Goal: Task Accomplishment & Management: Manage account settings

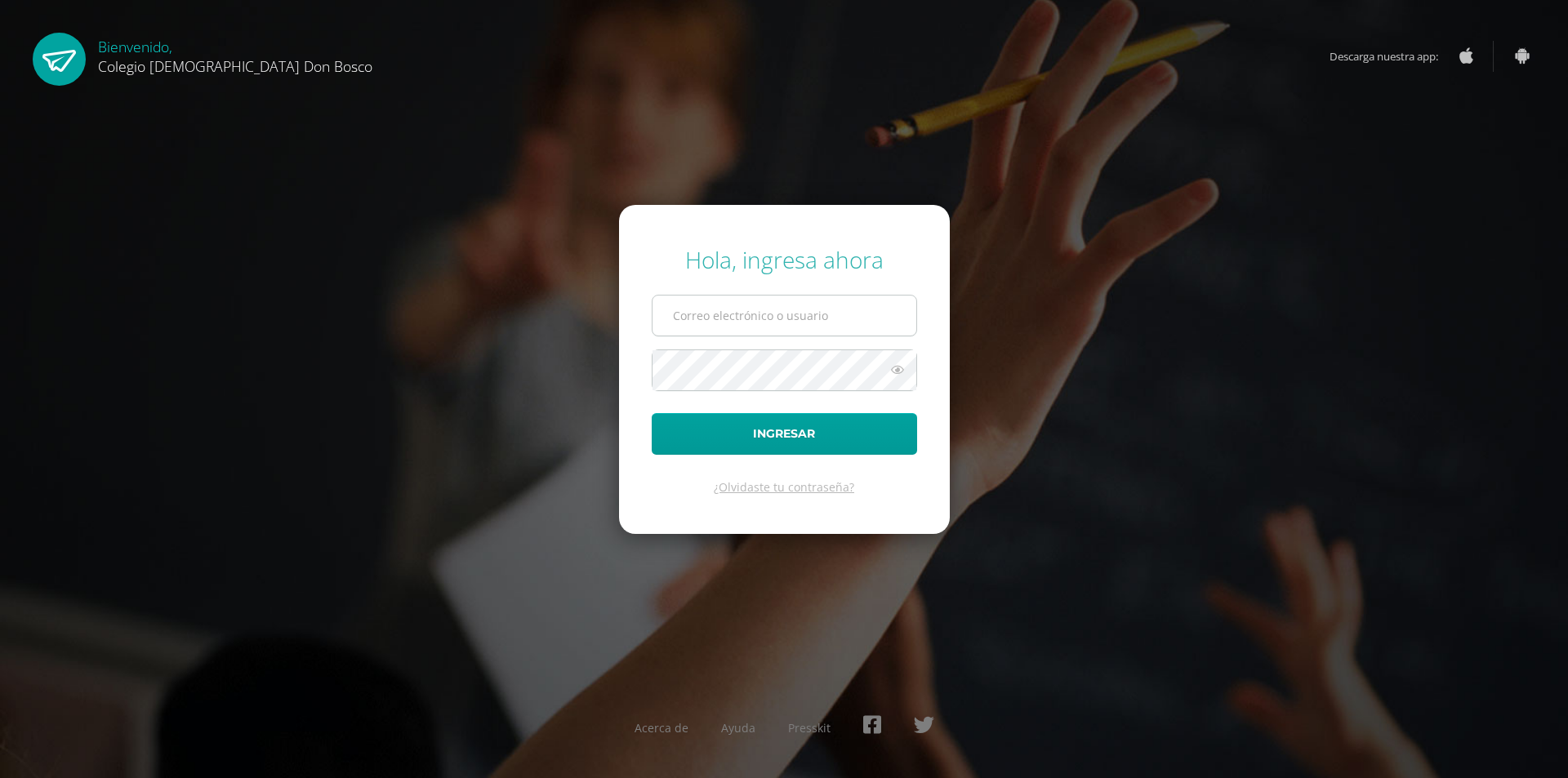
click at [759, 312] on input "text" at bounding box center [784, 316] width 264 height 40
type input "oscar_paz@donbosco.edu.gt"
click at [763, 433] on button "Ingresar" at bounding box center [784, 434] width 266 height 42
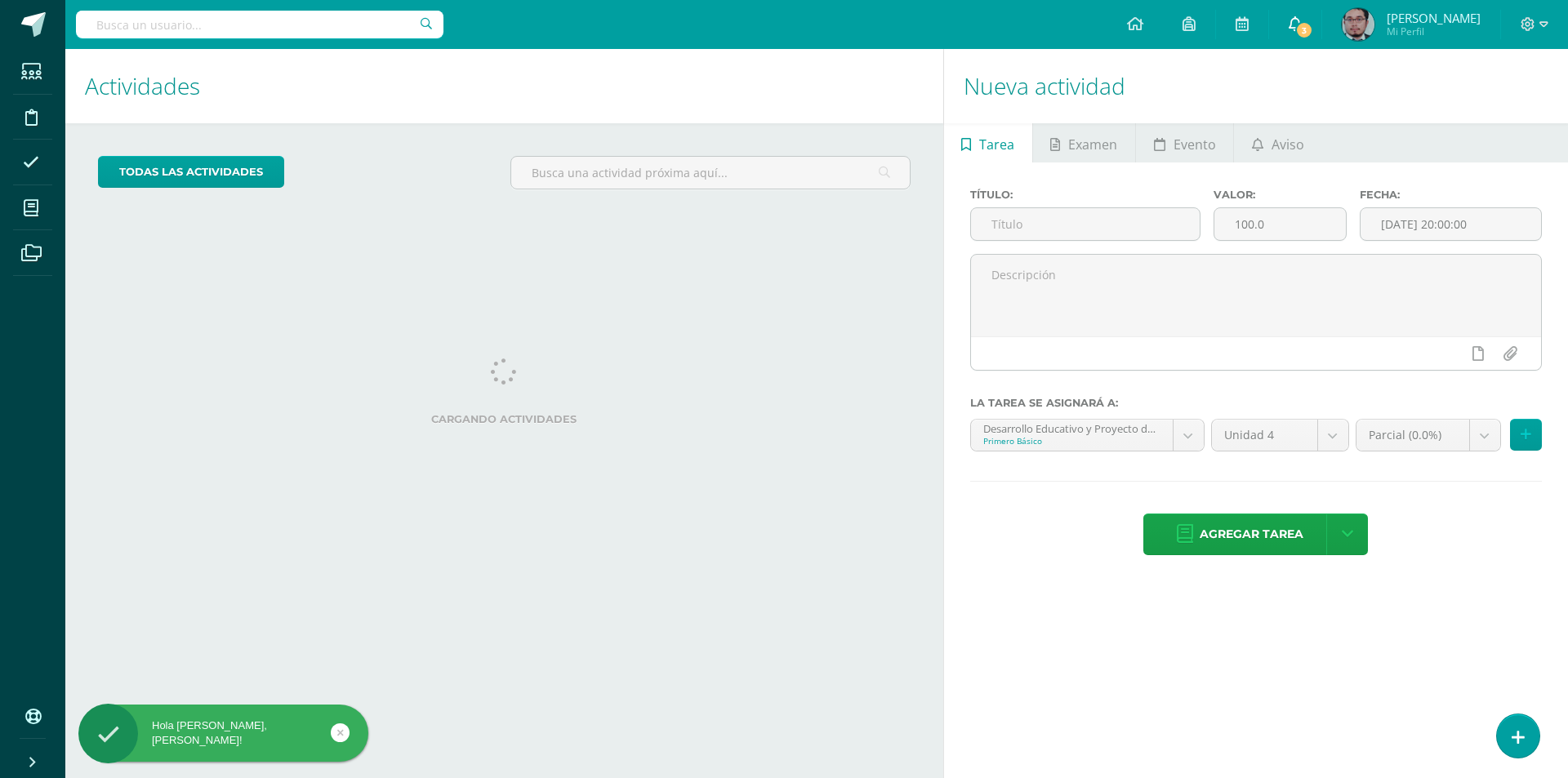
click at [1294, 19] on icon at bounding box center [1295, 23] width 13 height 15
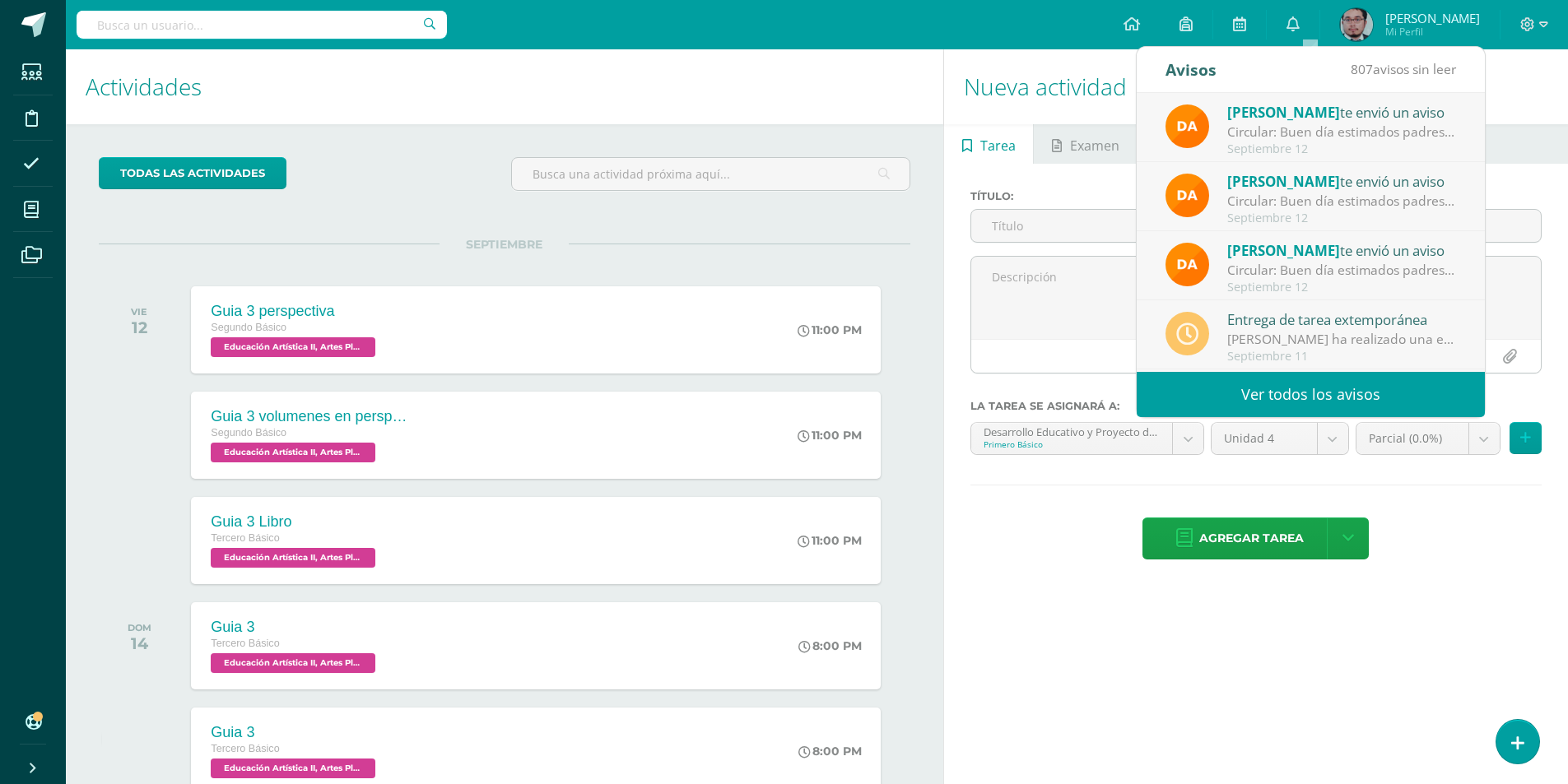
click at [1521, 113] on h1 "Nueva actividad" at bounding box center [1257, 86] width 584 height 75
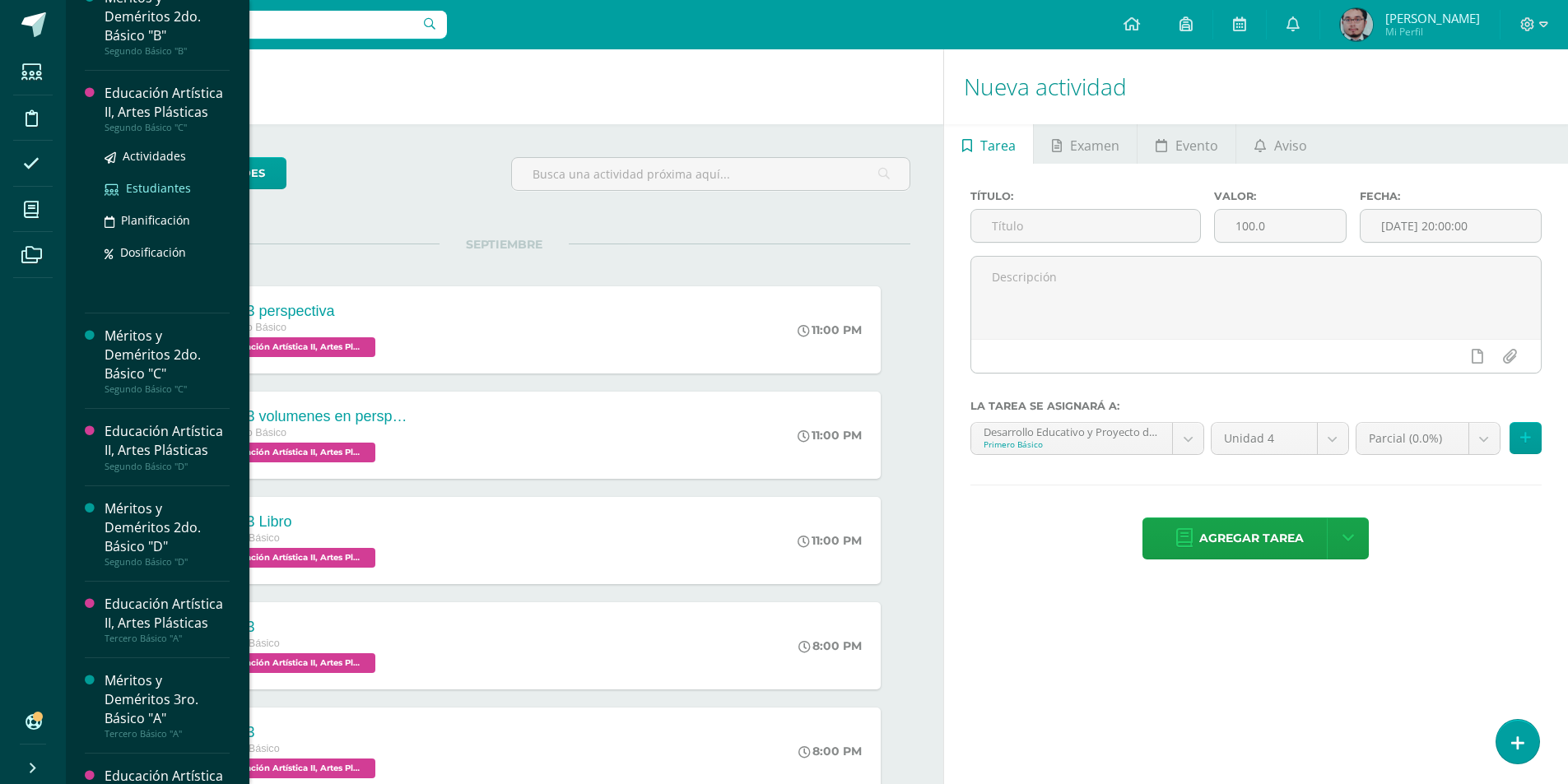
scroll to position [1241, 0]
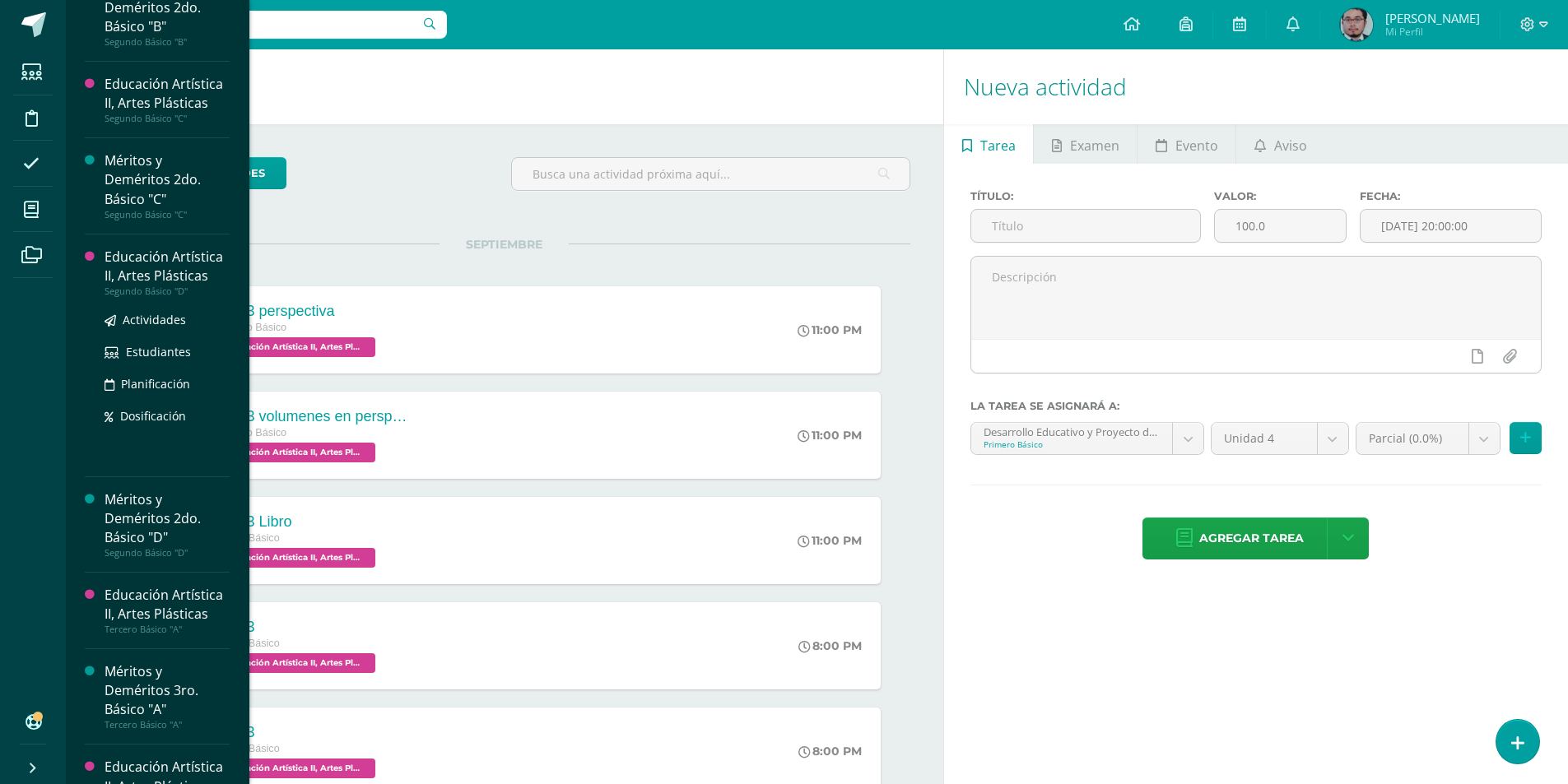
click at [145, 273] on div "Educación Artística II, Artes Plásticas" at bounding box center [167, 266] width 125 height 38
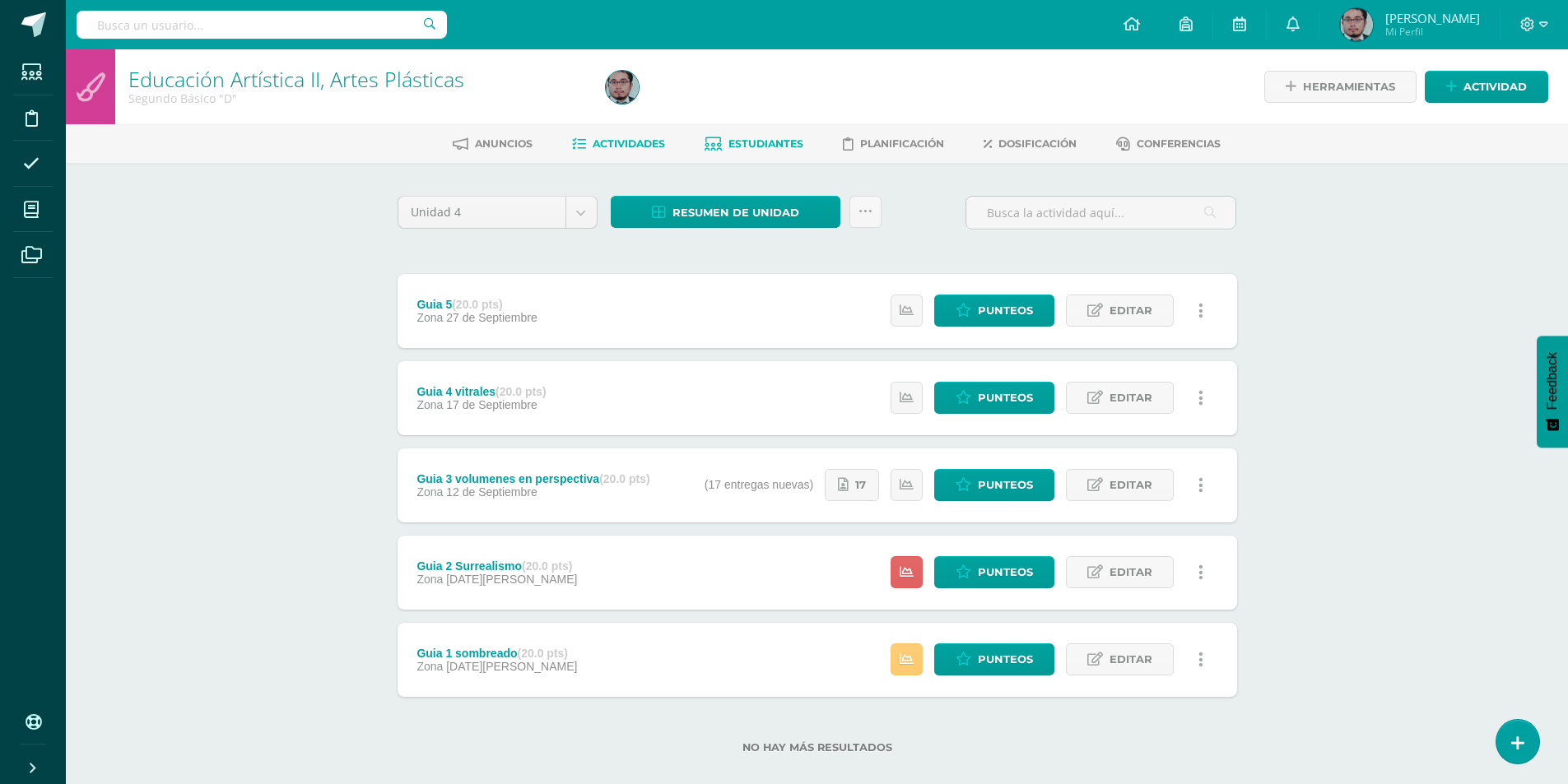
click at [778, 146] on span "Estudiantes" at bounding box center [765, 144] width 75 height 12
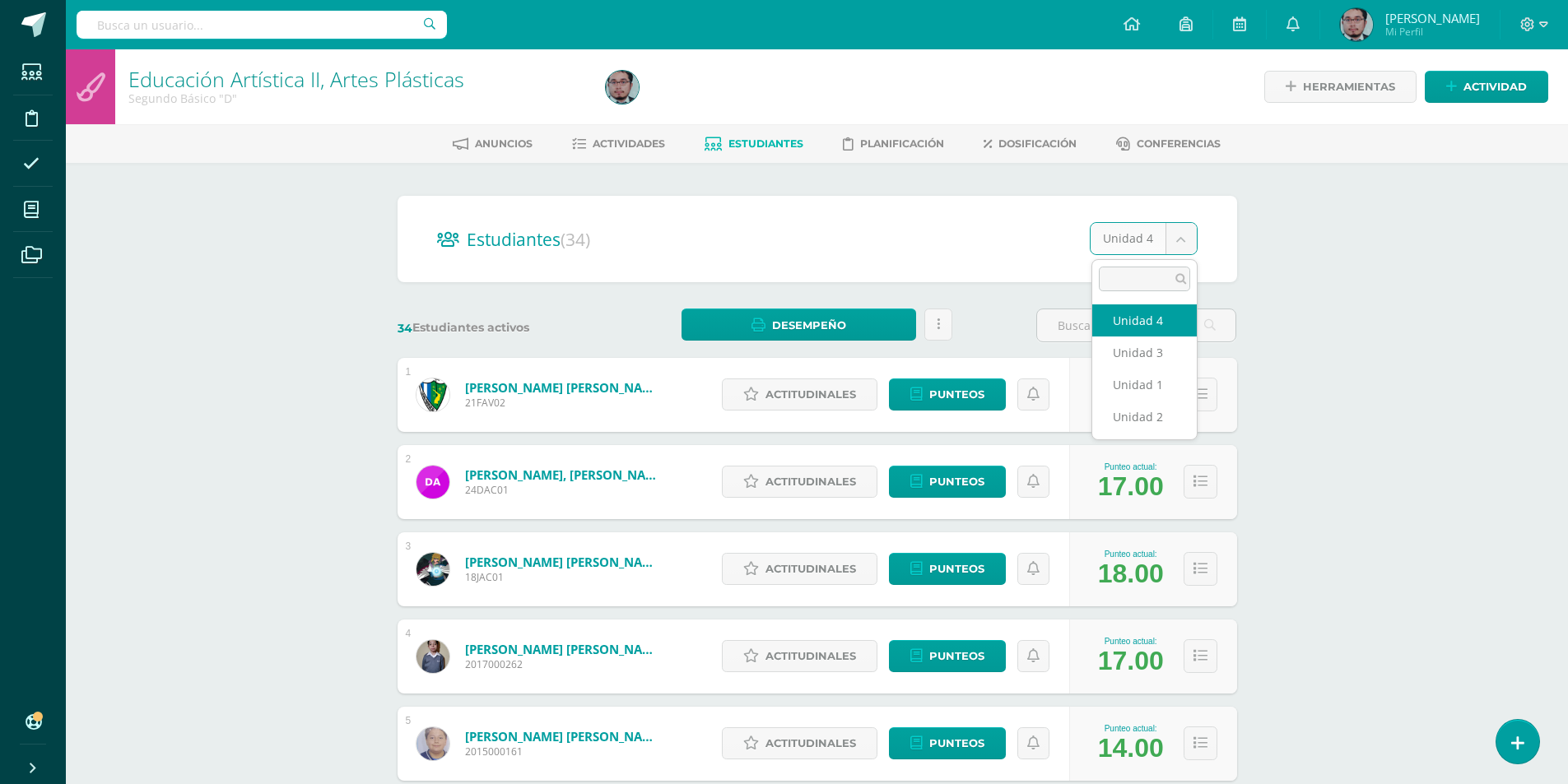
click at [1187, 240] on body "Estudiantes Disciplina Asistencia Mis cursos Archivos Soporte Centro de ayuda Ú…" at bounding box center [784, 660] width 1568 height 1321
select select "/dashboard/teacher/section/4031/students/?unit=159315"
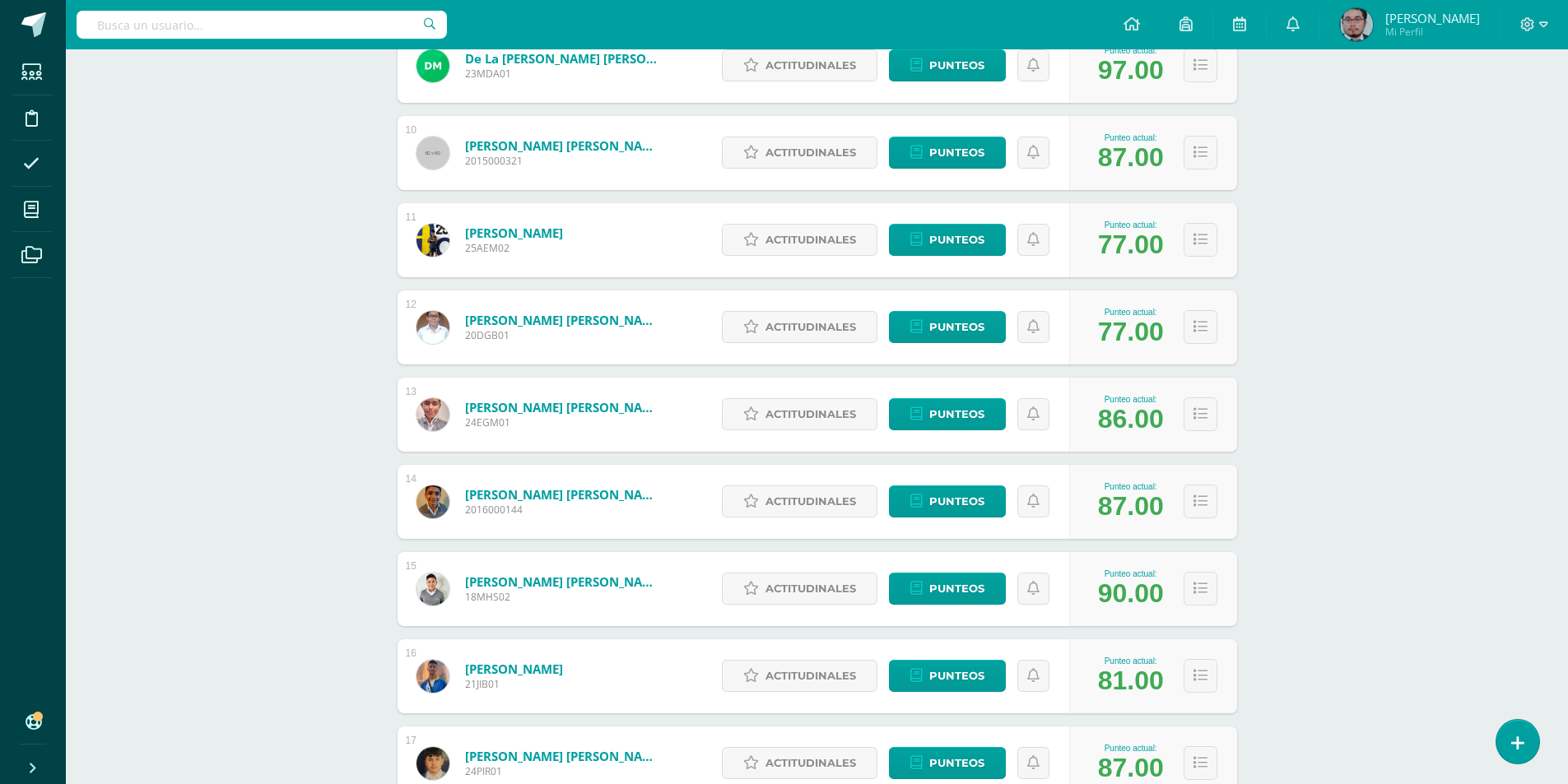
scroll to position [1030, 0]
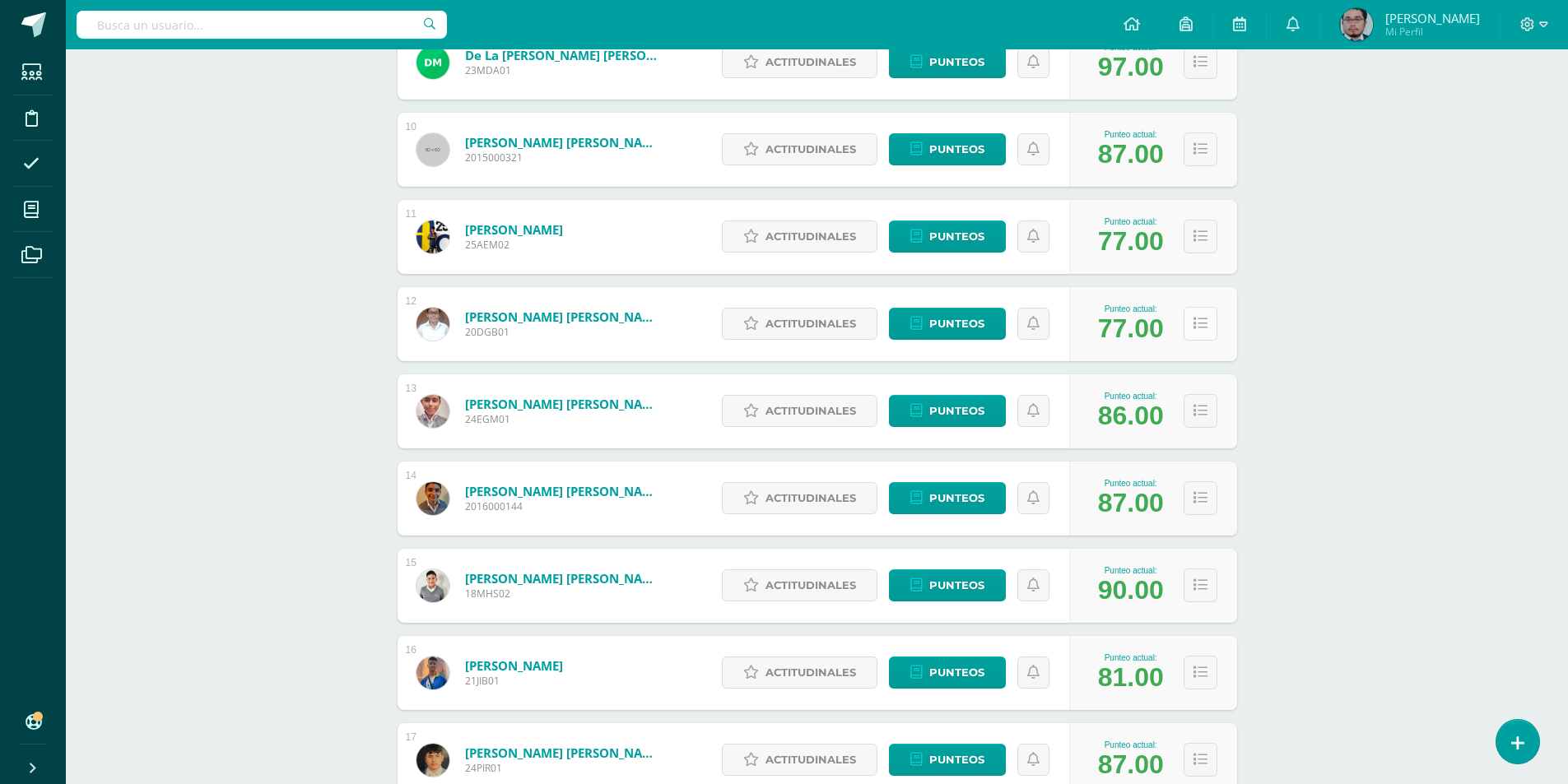
click at [1200, 324] on icon at bounding box center [1200, 324] width 14 height 14
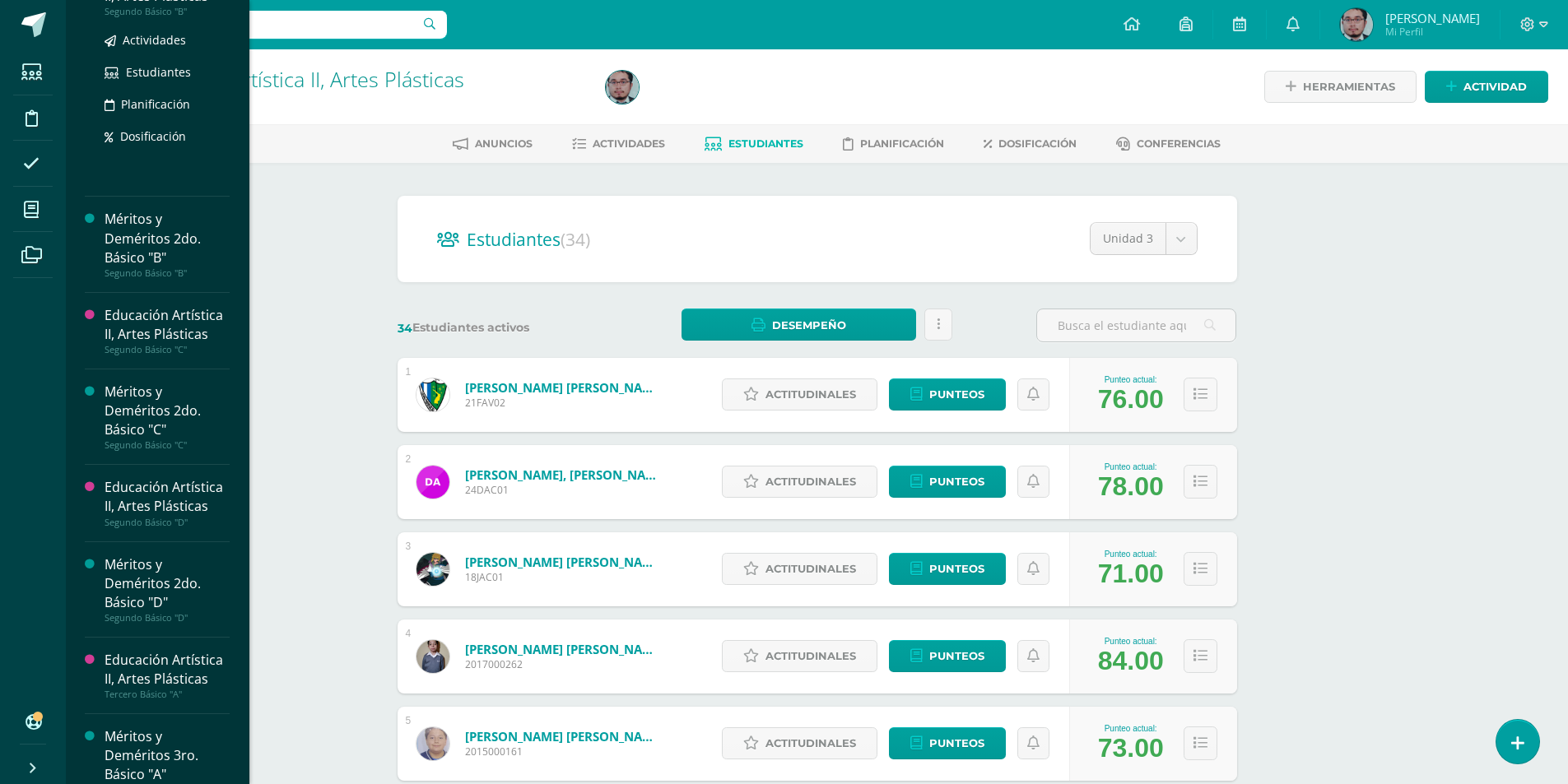
scroll to position [1315, 0]
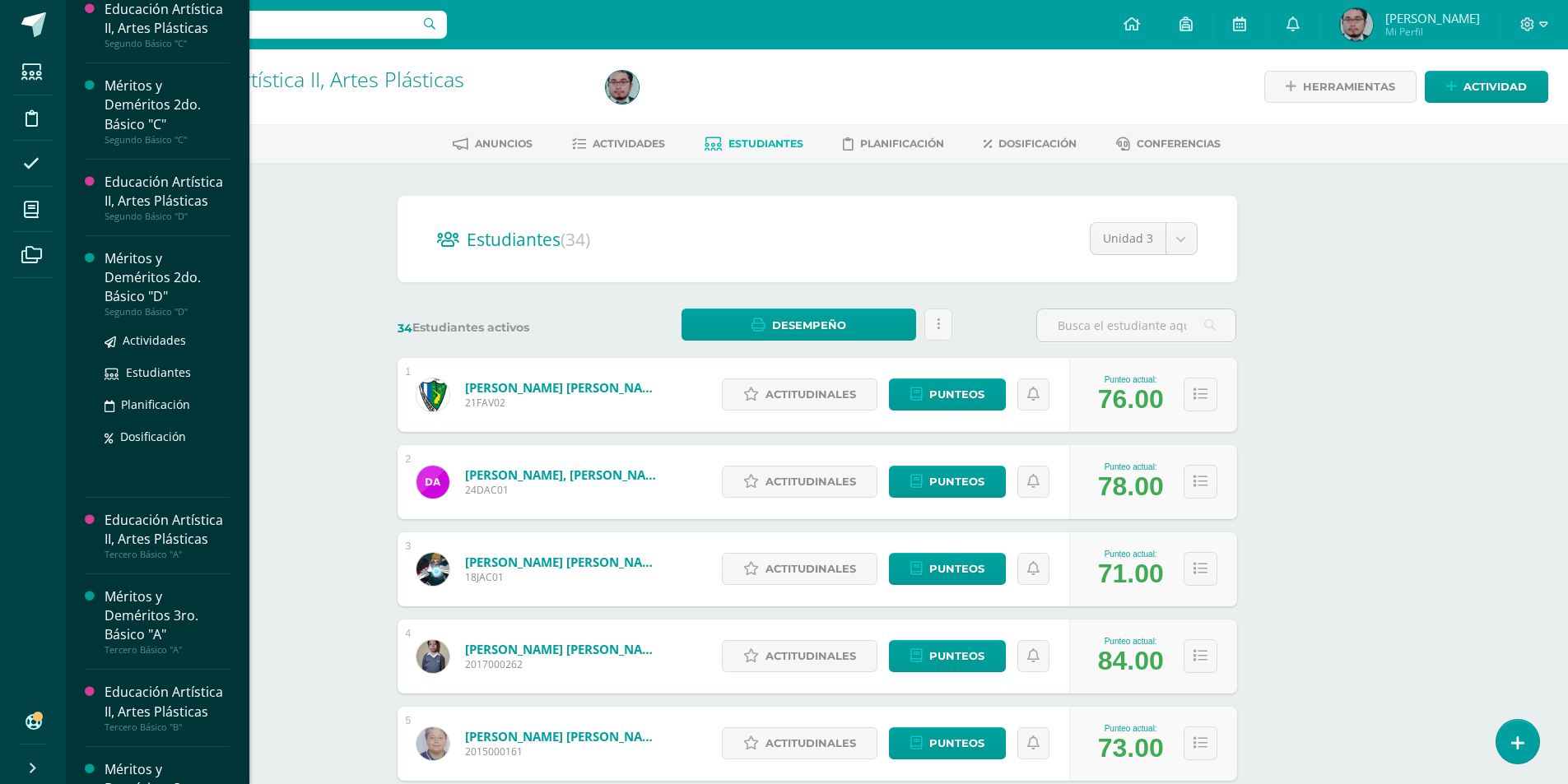
click at [135, 284] on div "Méritos y Deméritos 2do. Básico "D"" at bounding box center [167, 277] width 125 height 57
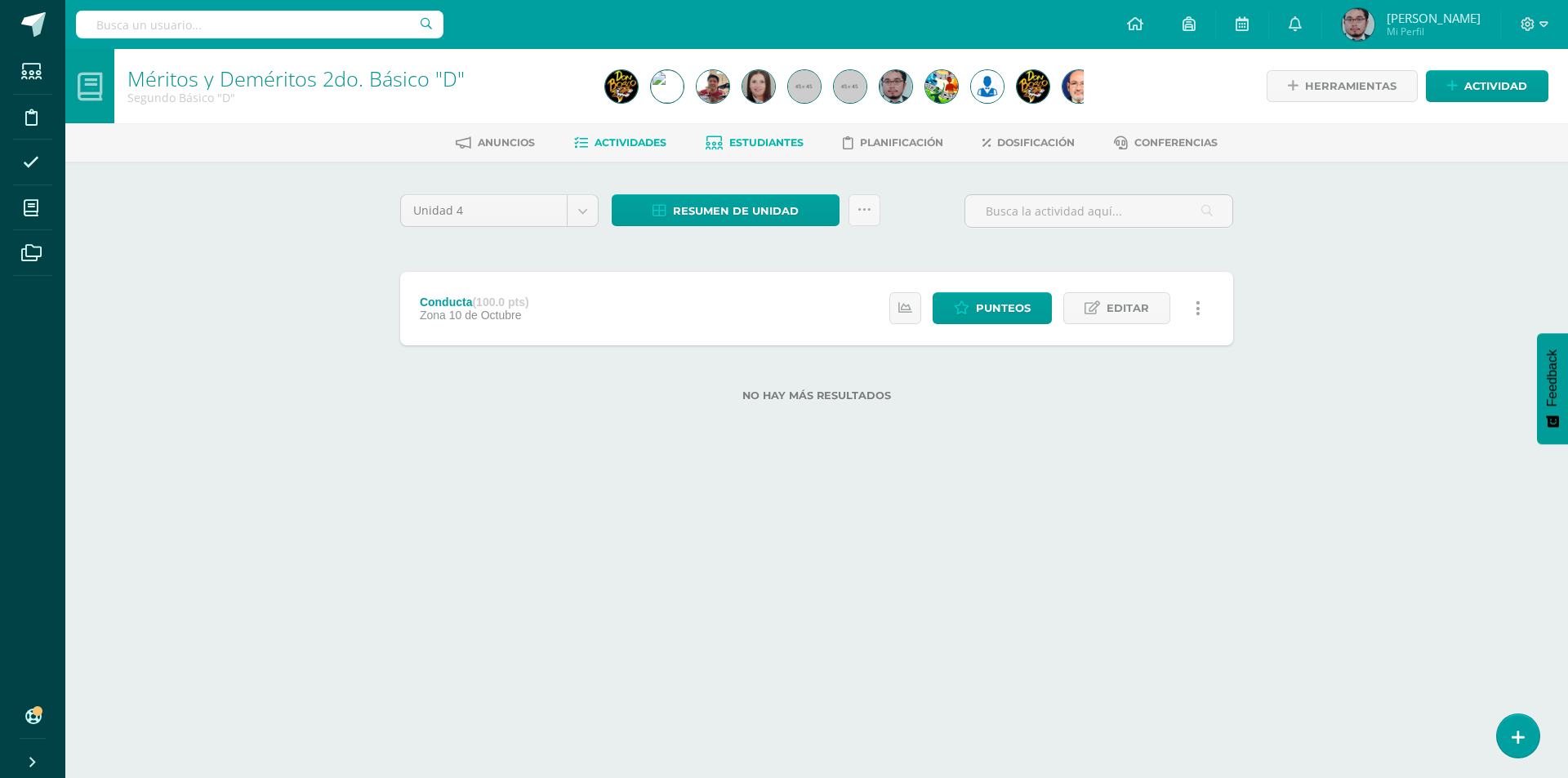
click at [782, 140] on span "Estudiantes" at bounding box center [766, 143] width 74 height 12
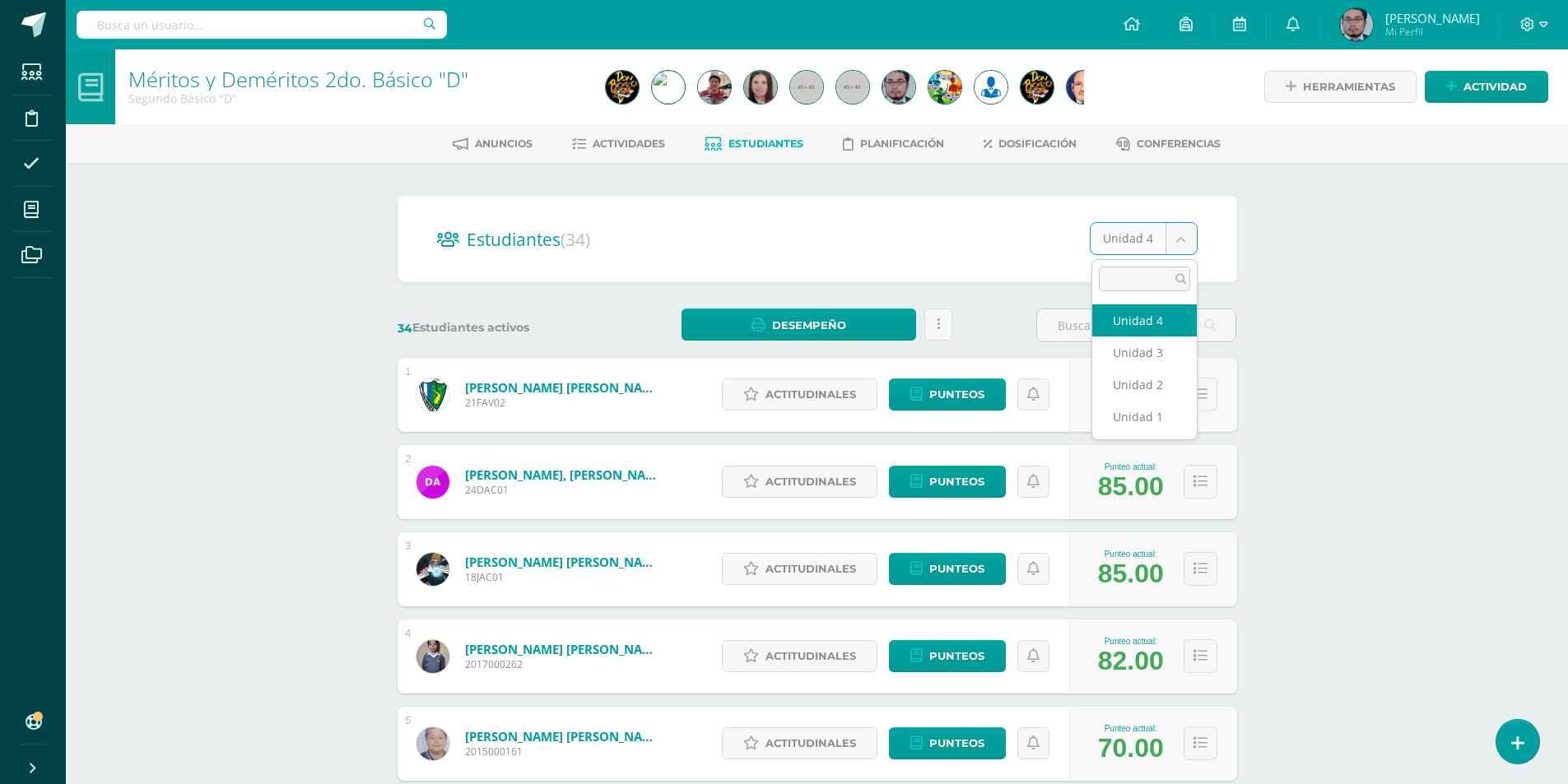
select select "/dashboard/teacher/section/4034/students/?unit=150141"
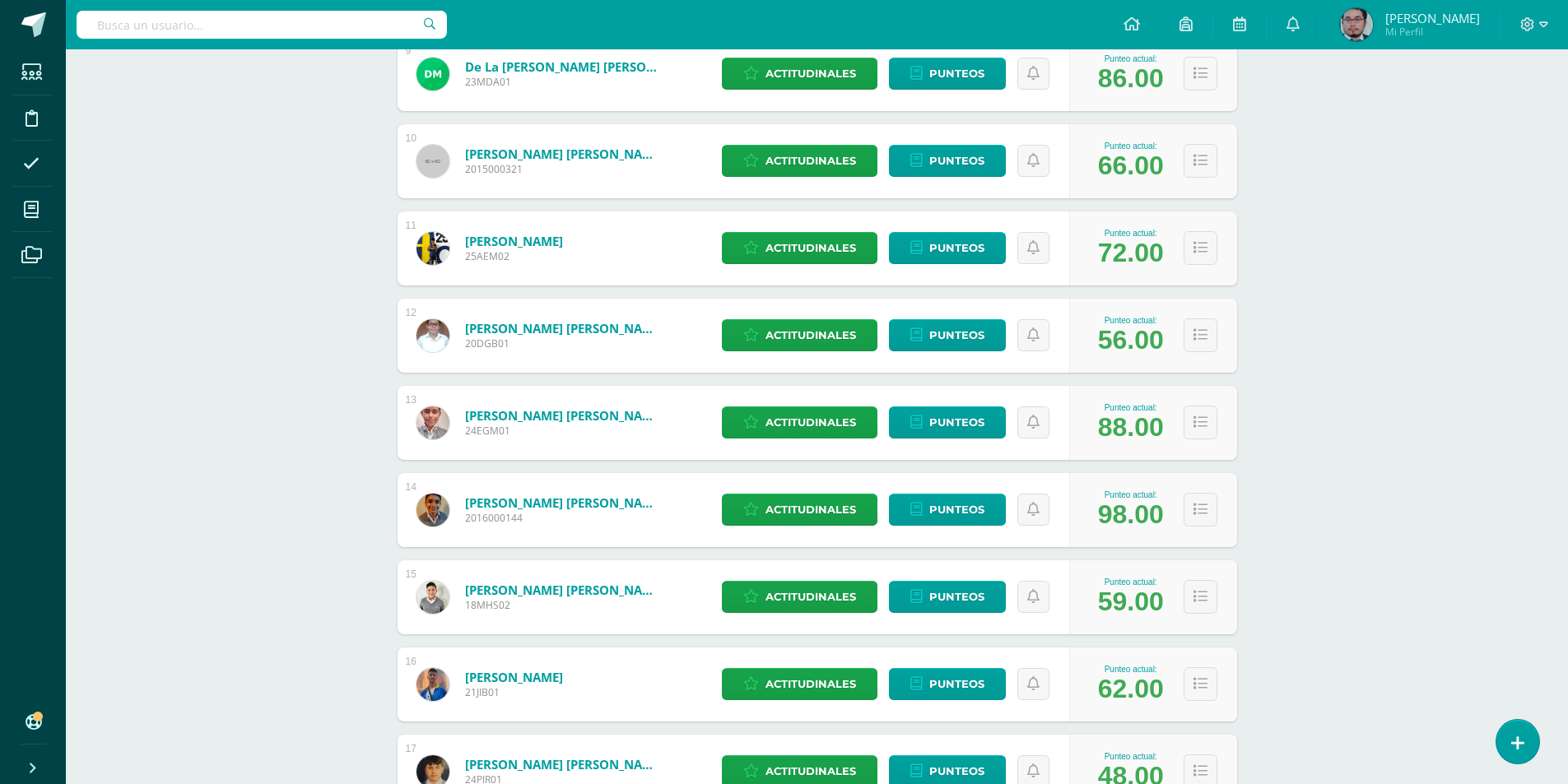
scroll to position [1030, 0]
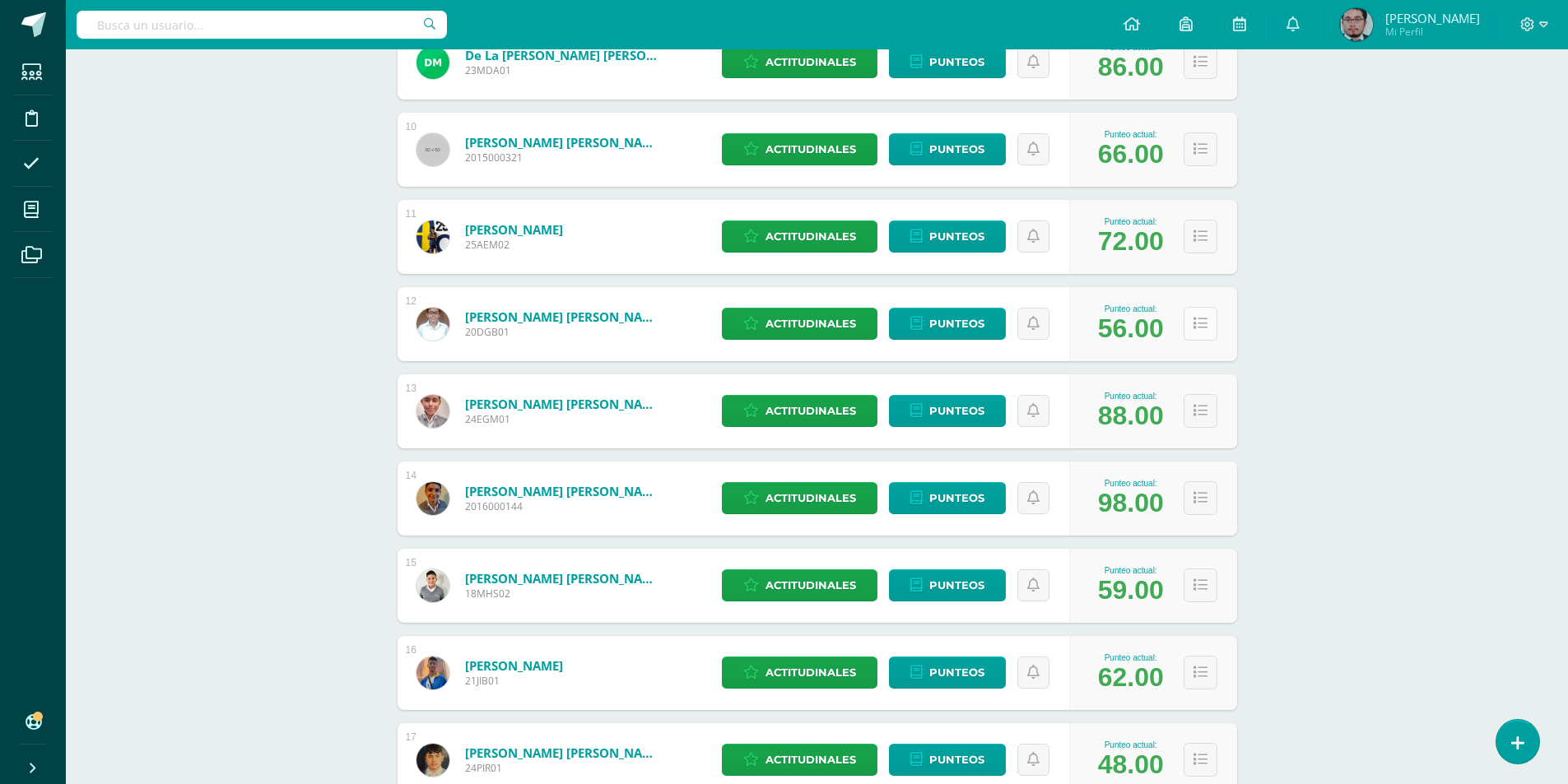
click at [1202, 327] on icon at bounding box center [1200, 324] width 14 height 14
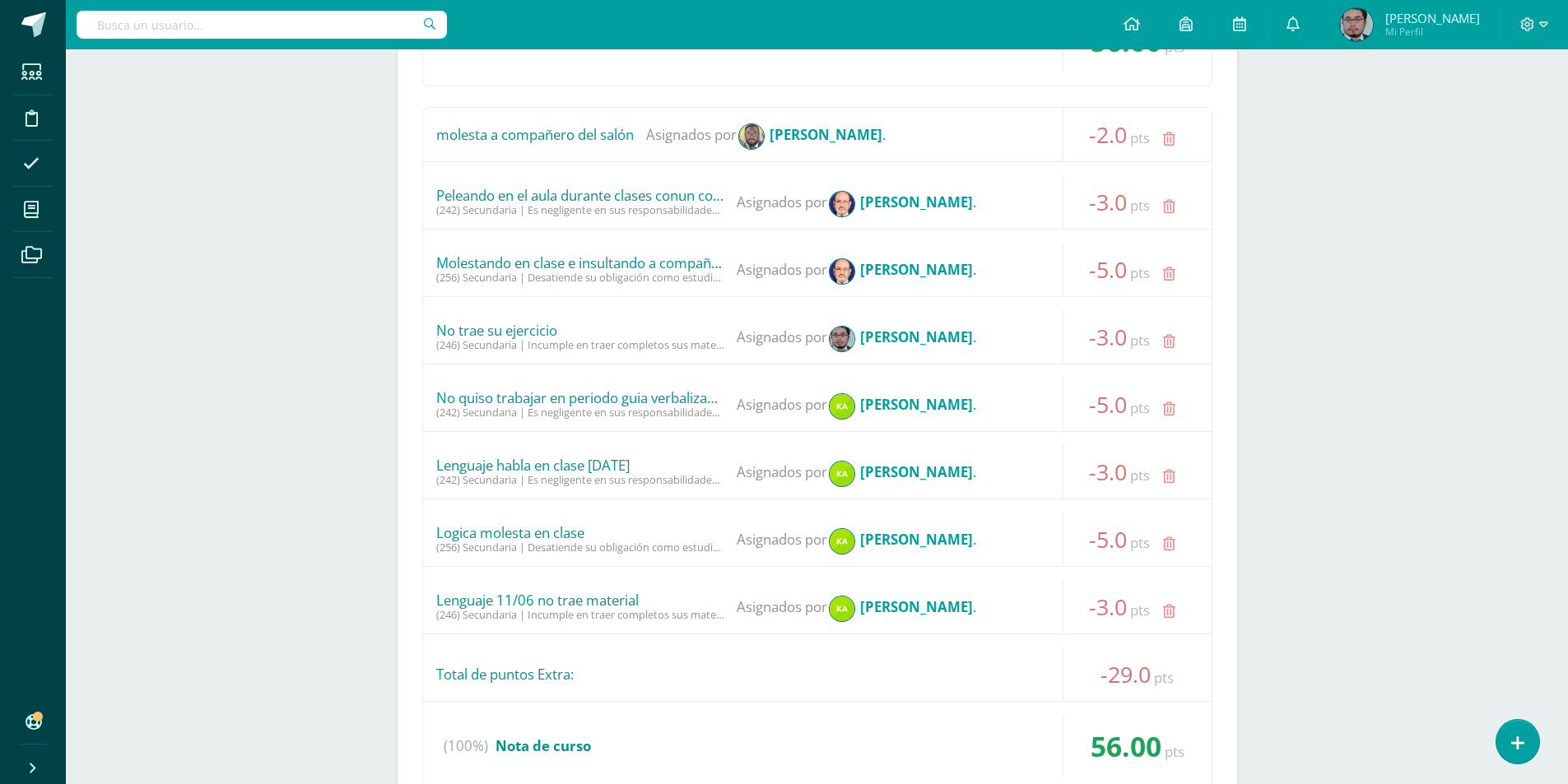
scroll to position [1524, 0]
